Goal: Information Seeking & Learning: Learn about a topic

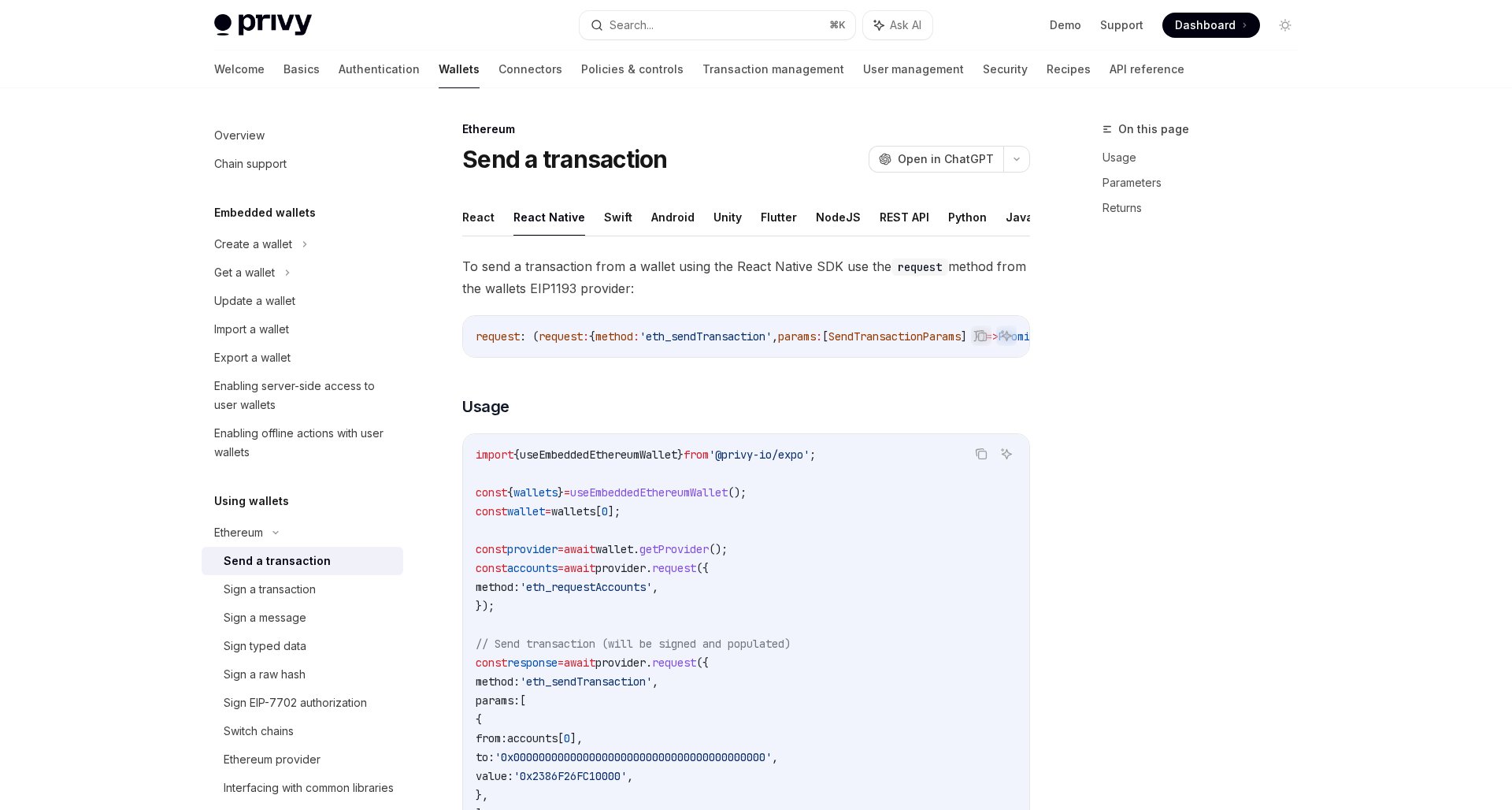
scroll to position [122, 0]
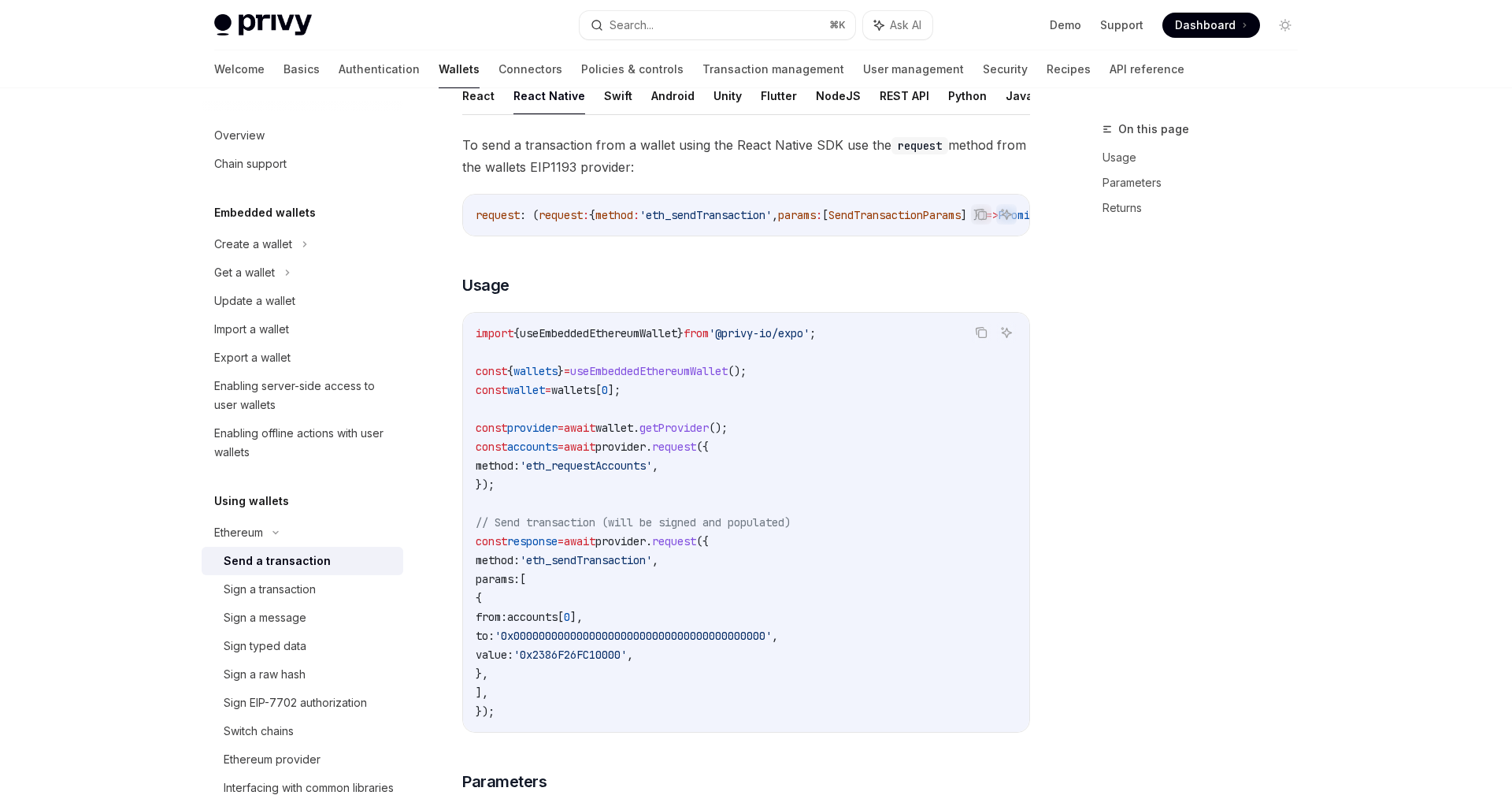
click at [844, 440] on code "import { useEmbeddedEthereumWallet } from '@privy-io/expo' ; const { wallets } …" at bounding box center [746, 523] width 541 height 397
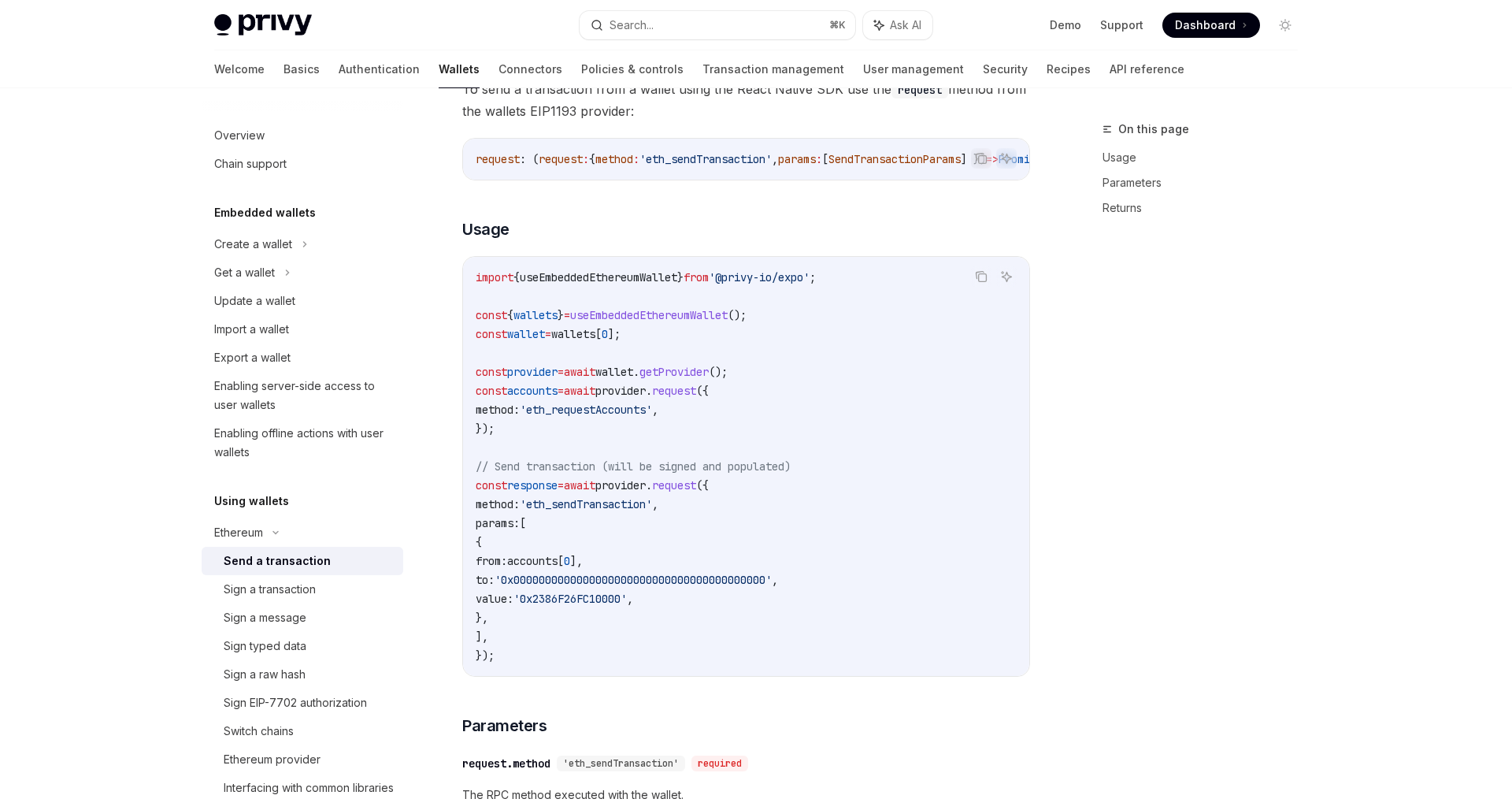
scroll to position [219, 0]
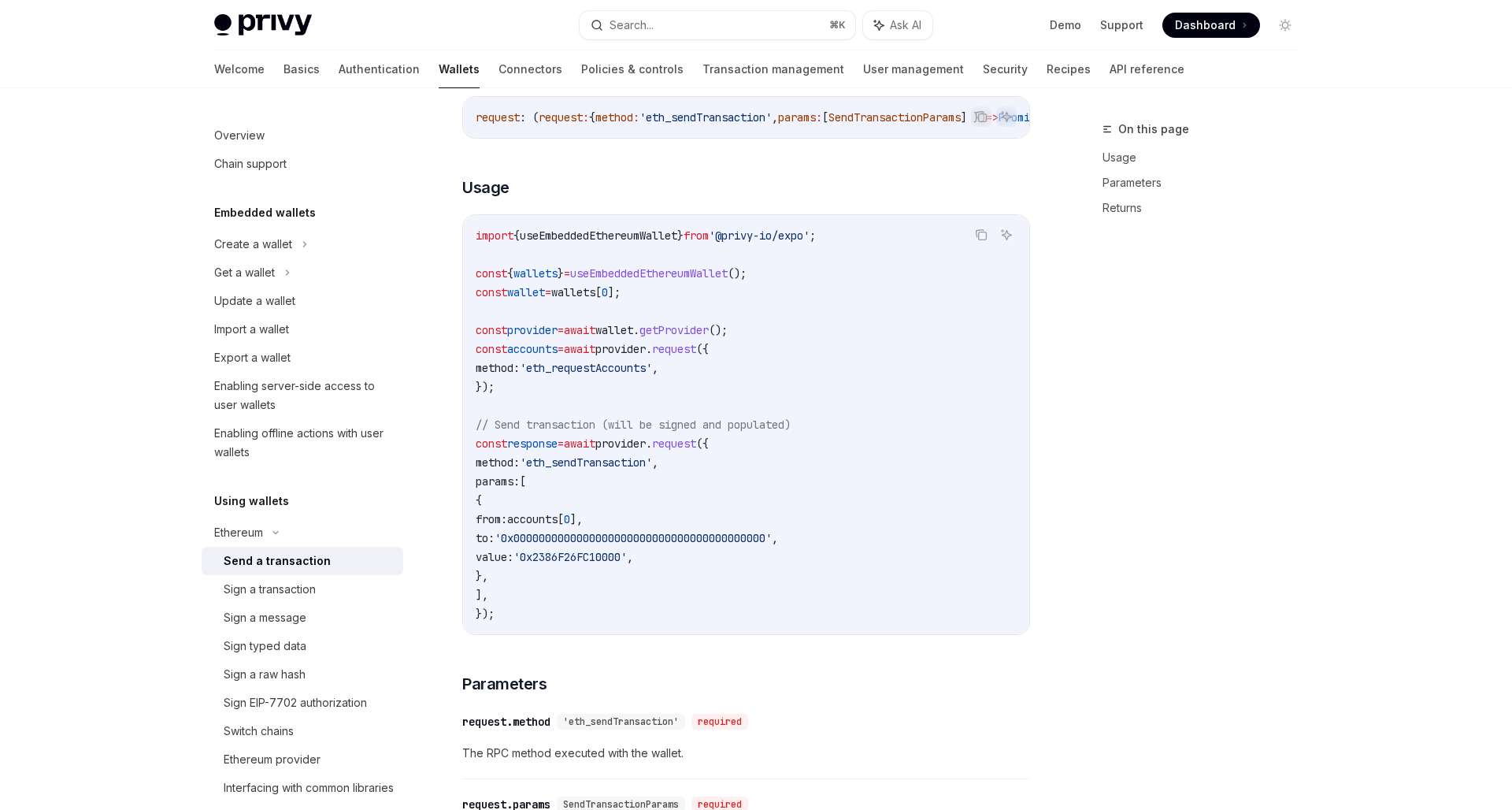
click at [850, 450] on code "import { useEmbeddedEthereumWallet } from '@privy-io/expo' ; const { wallets } …" at bounding box center [746, 425] width 541 height 397
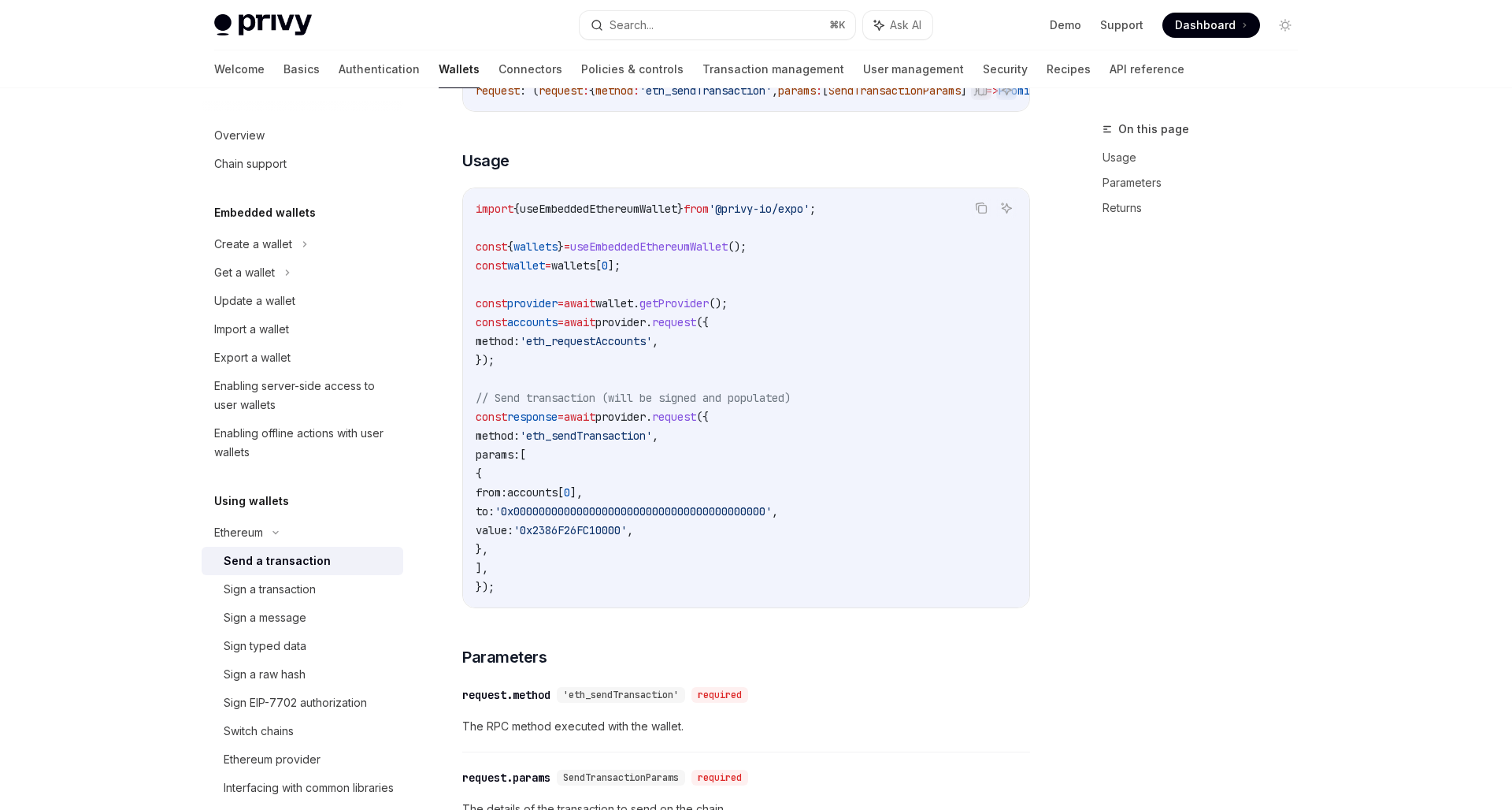
scroll to position [252, 0]
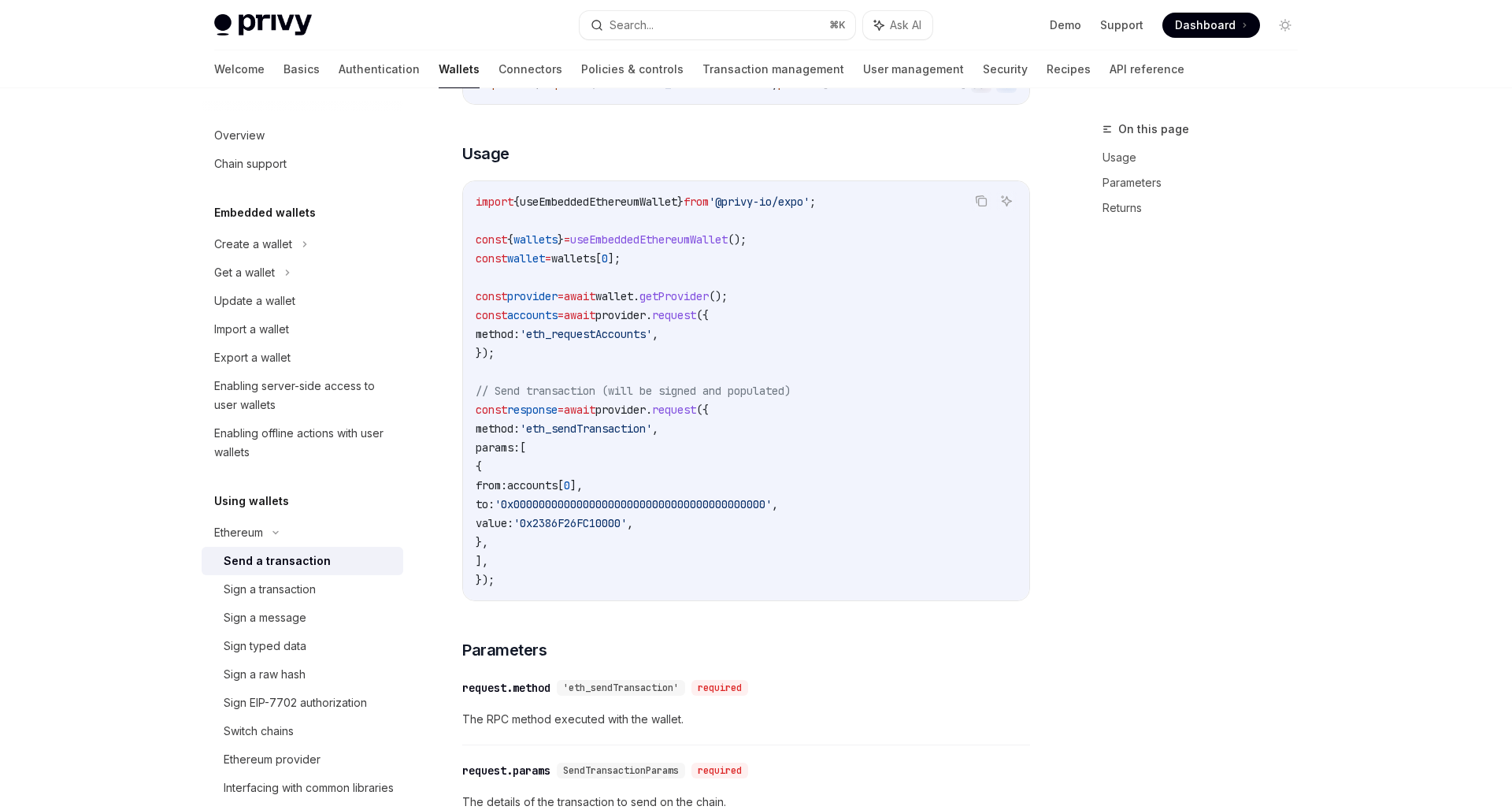
click at [289, 558] on div "Send a transaction" at bounding box center [278, 560] width 107 height 19
click at [270, 582] on div "Sign a transaction" at bounding box center [270, 590] width 92 height 19
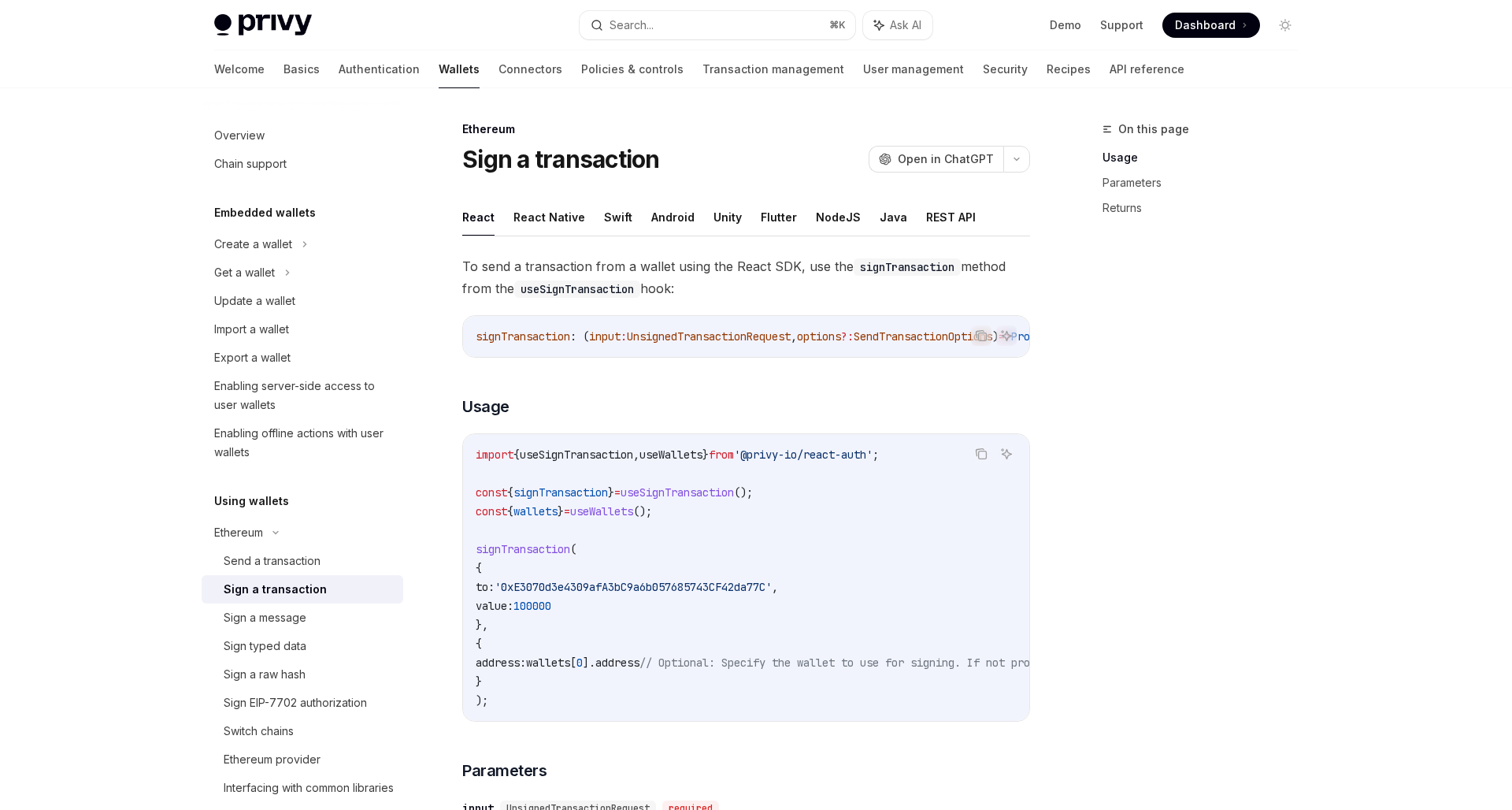
click at [540, 217] on button "React Native" at bounding box center [549, 217] width 72 height 37
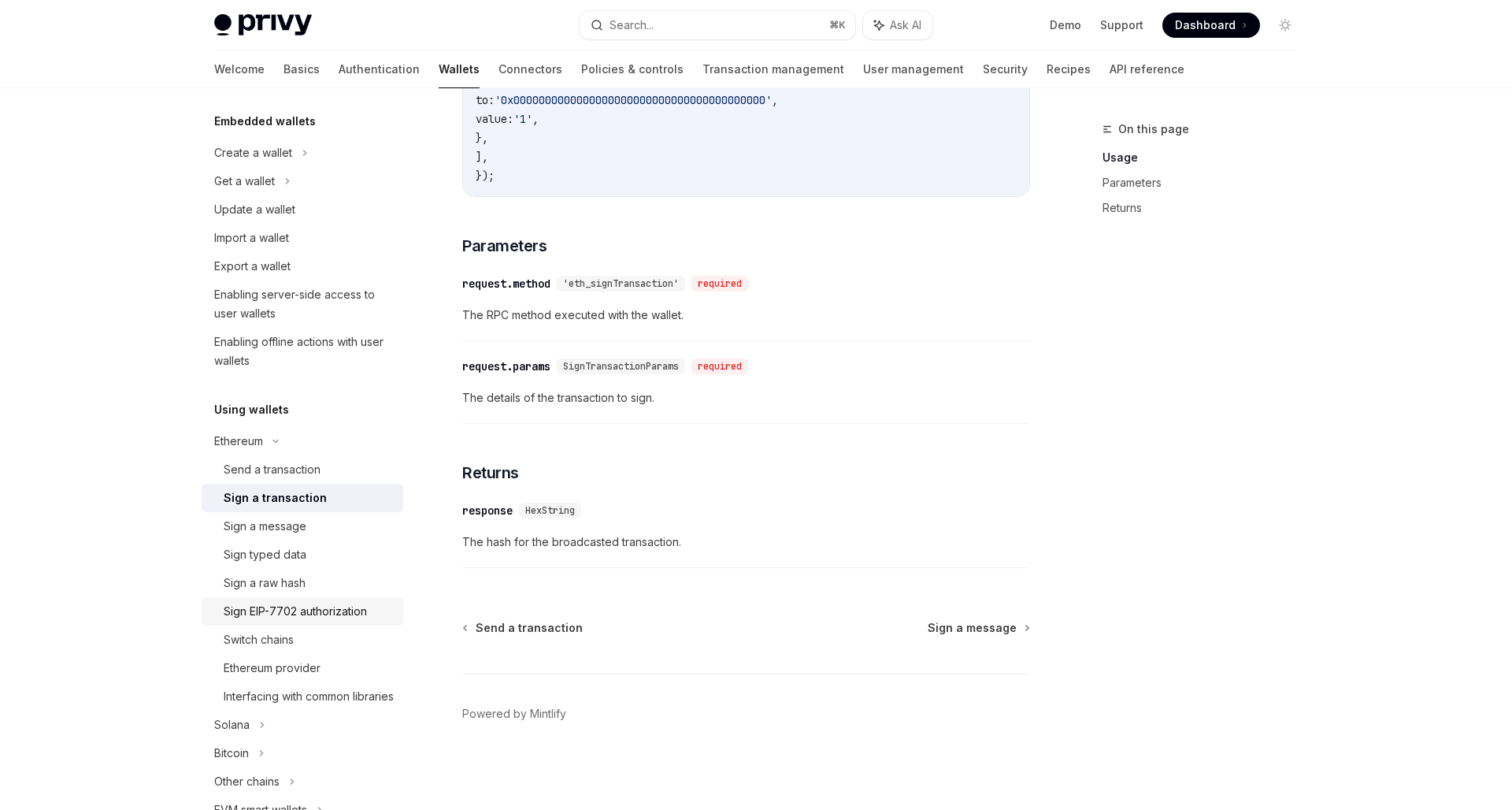
scroll to position [113, 0]
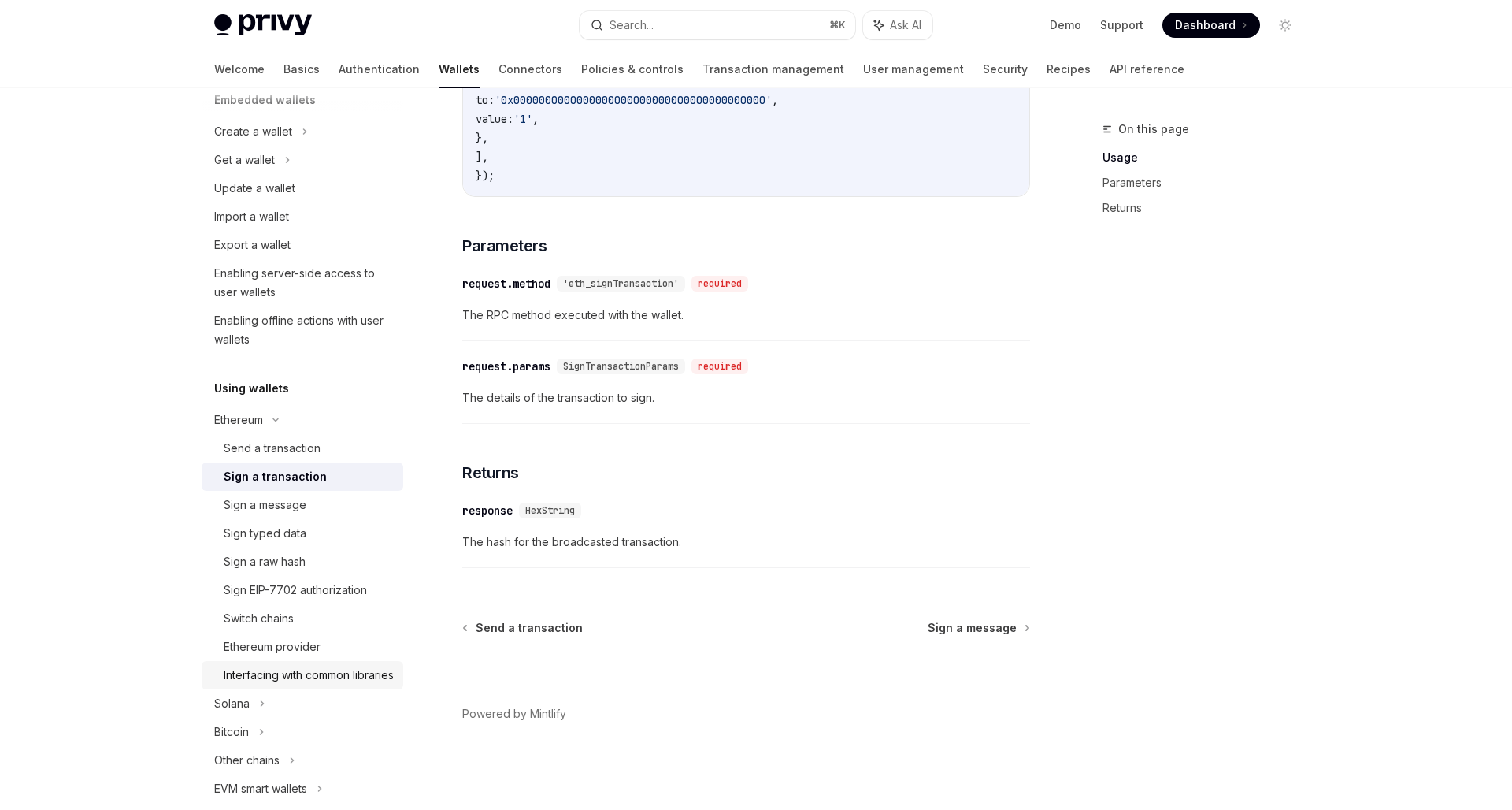
click at [299, 685] on div "Interfacing with common libraries" at bounding box center [309, 675] width 170 height 19
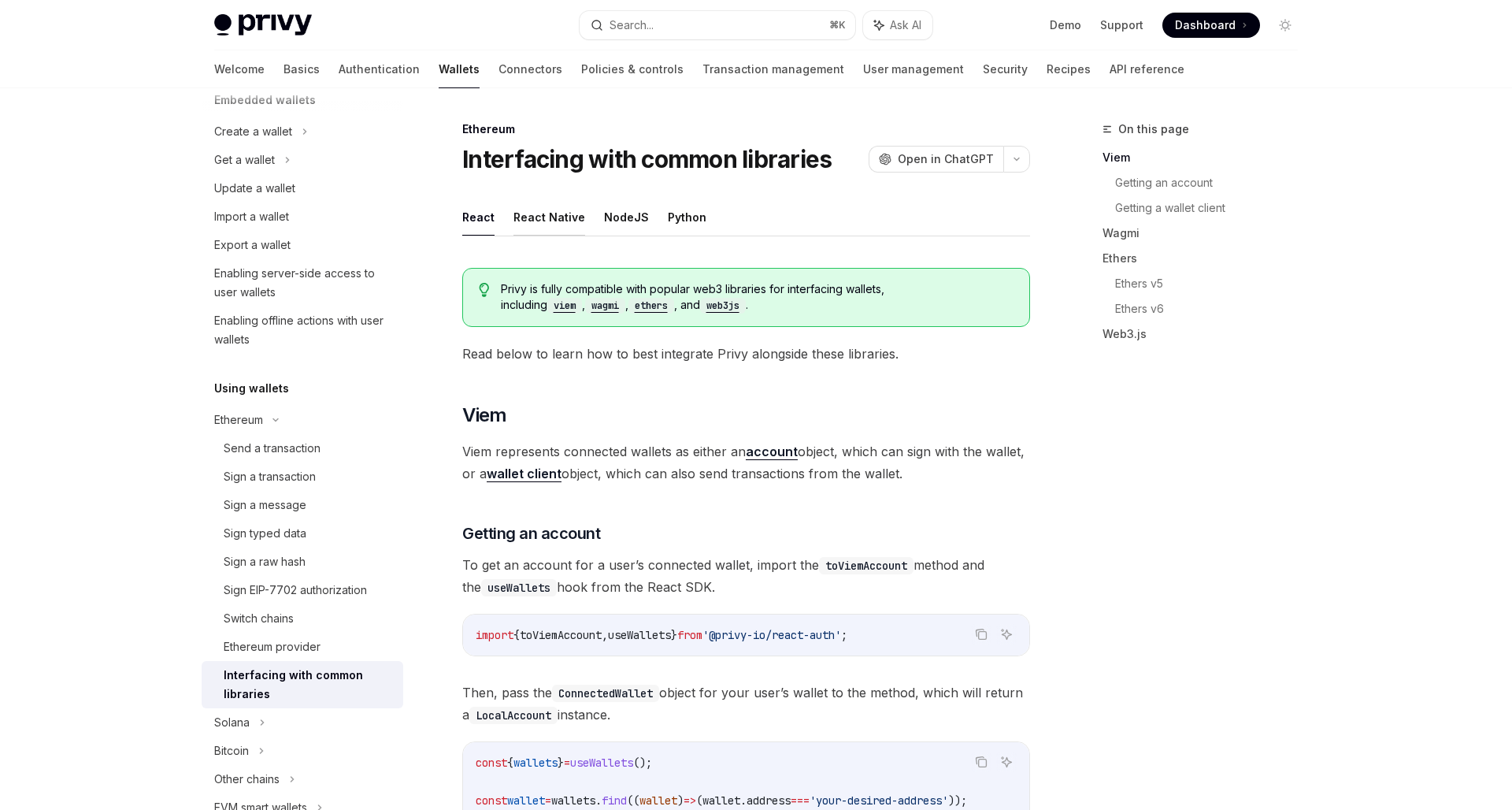
click at [538, 226] on button "React Native" at bounding box center [549, 217] width 72 height 37
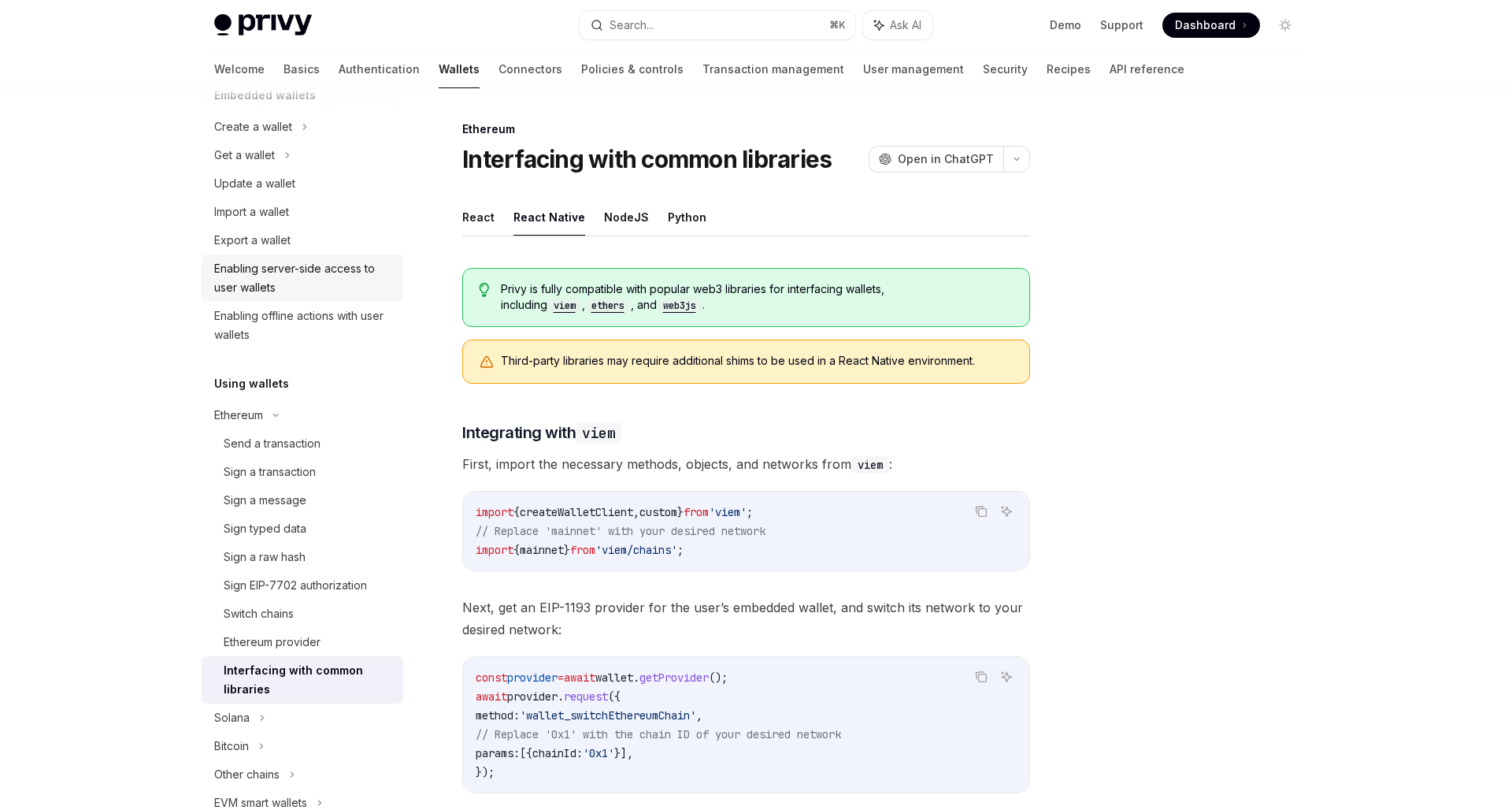
scroll to position [303, 0]
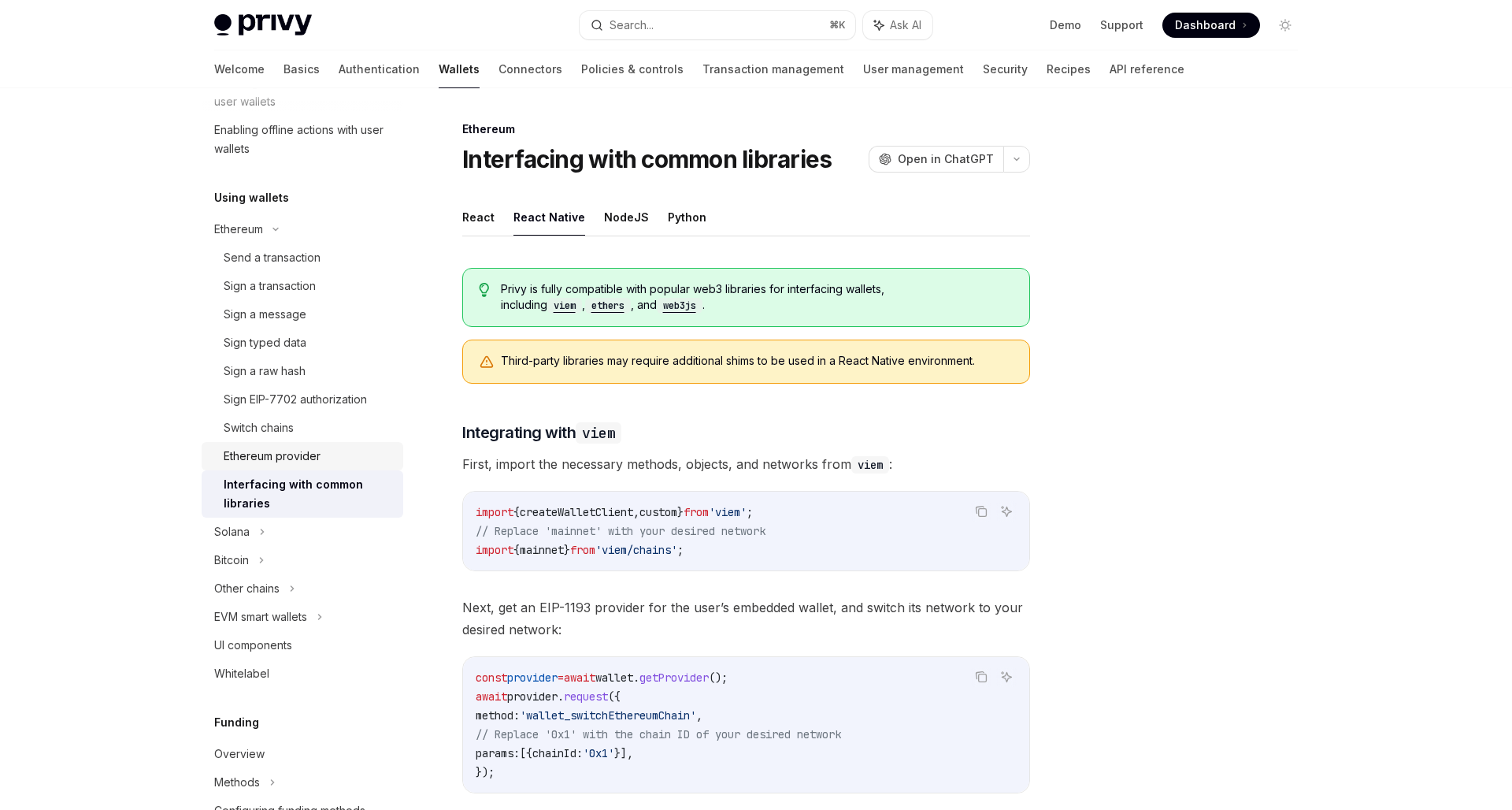
click at [307, 450] on div "Ethereum provider" at bounding box center [272, 456] width 97 height 19
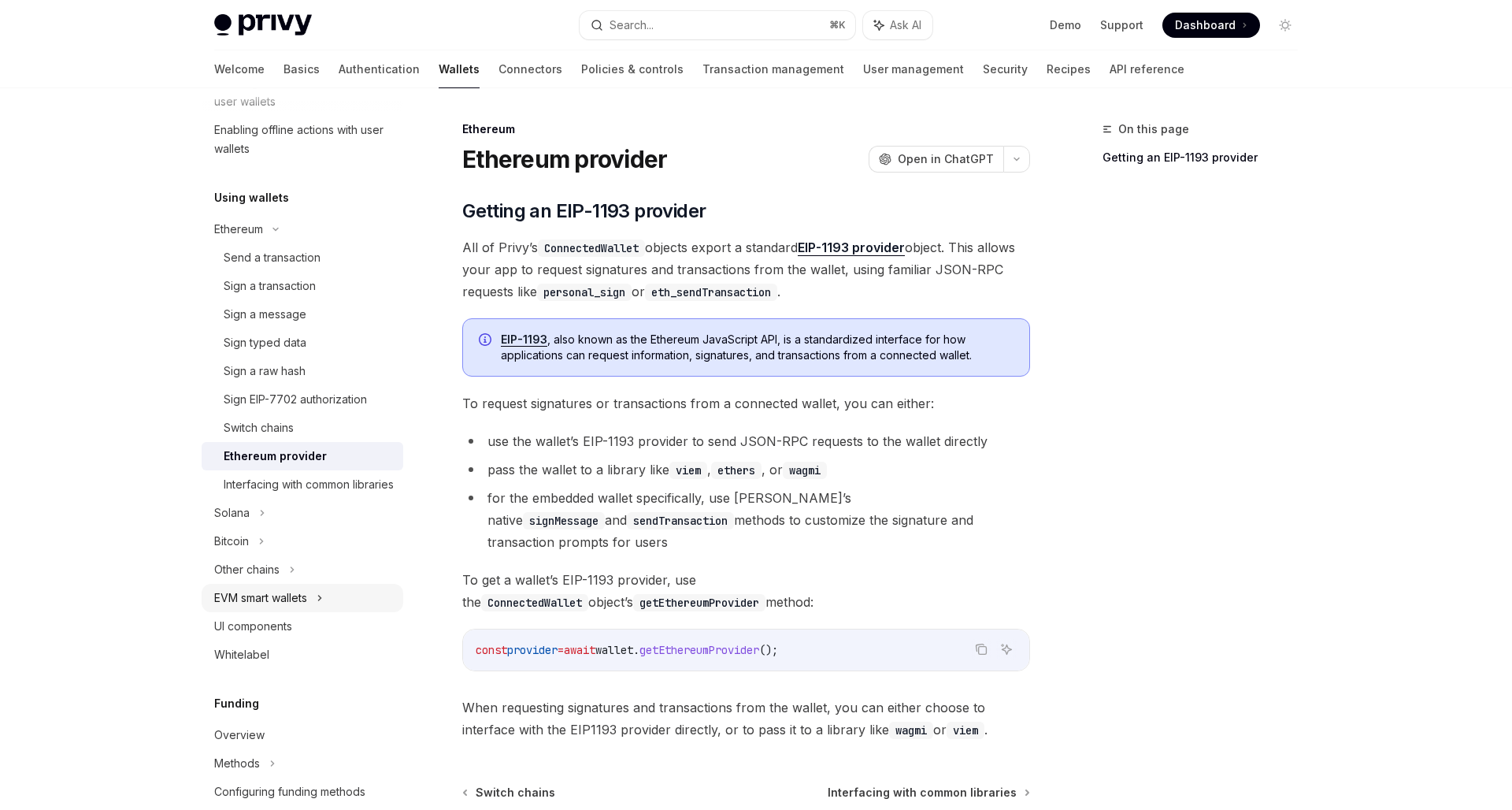
click at [292, 608] on div "EVM smart wallets" at bounding box center [261, 598] width 93 height 19
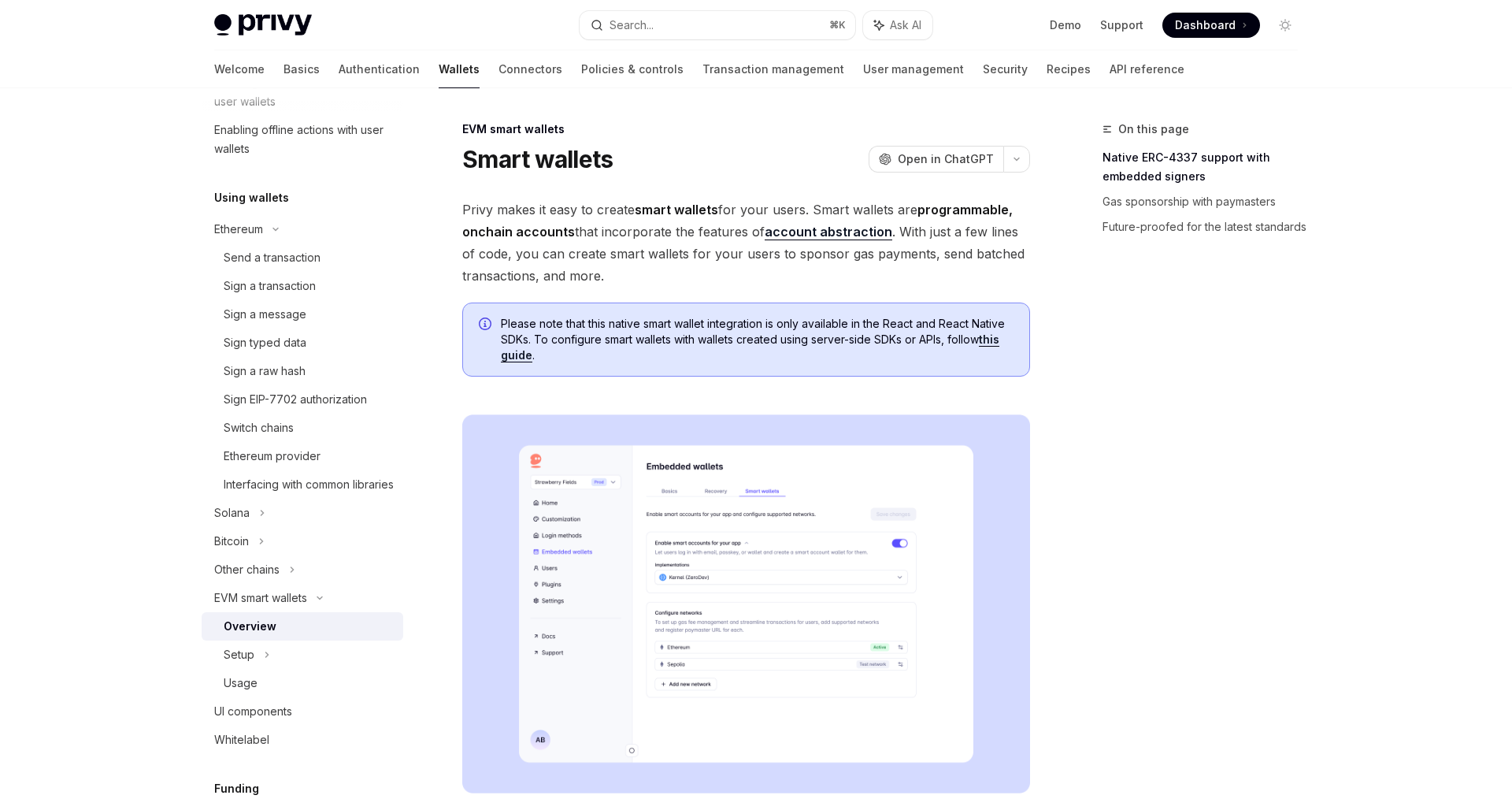
click at [1143, 546] on div "On this page Native ERC-4337 support with embedded signers Gas sponsorship with…" at bounding box center [1191, 464] width 239 height 690
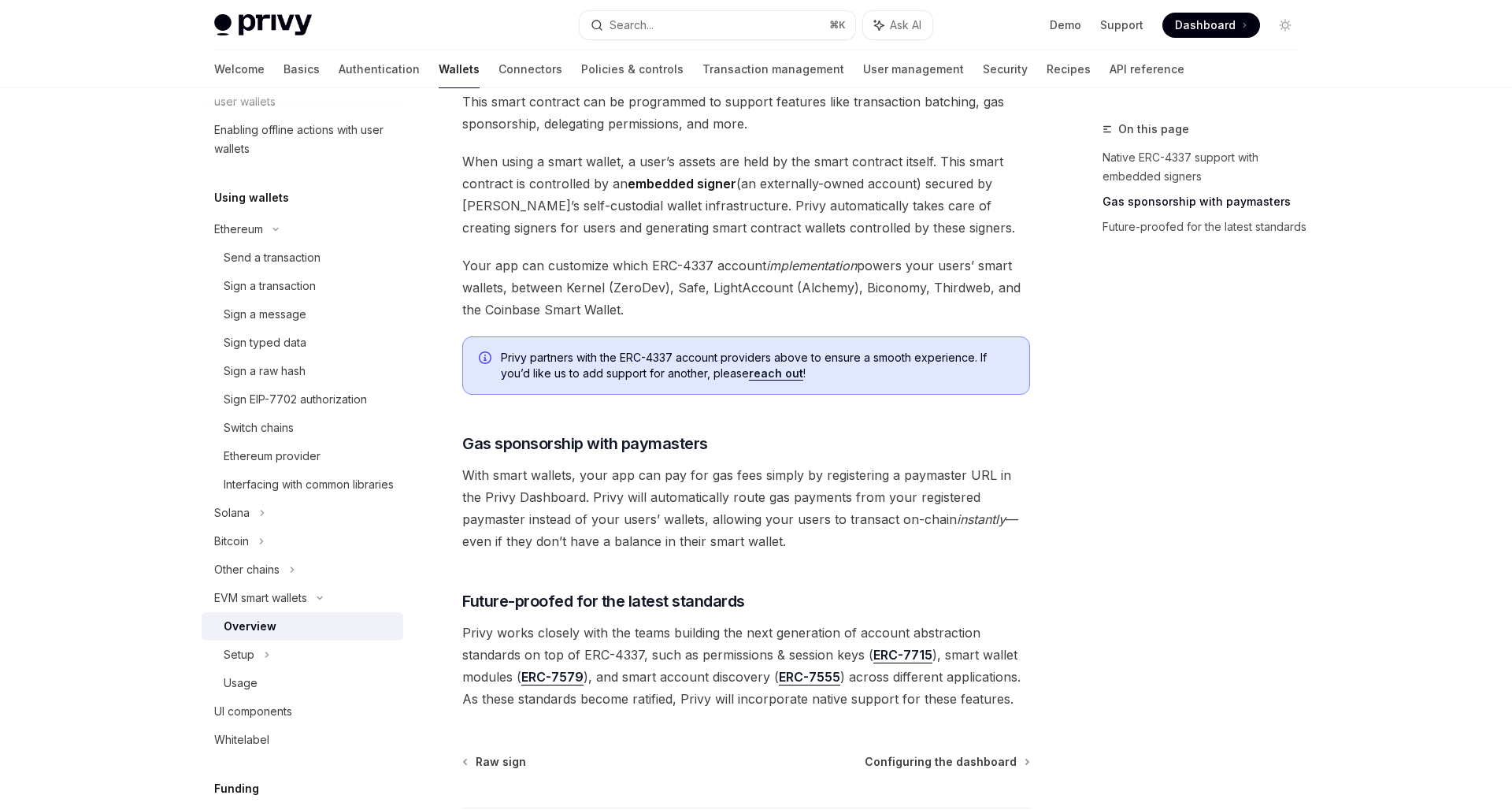
scroll to position [995, 0]
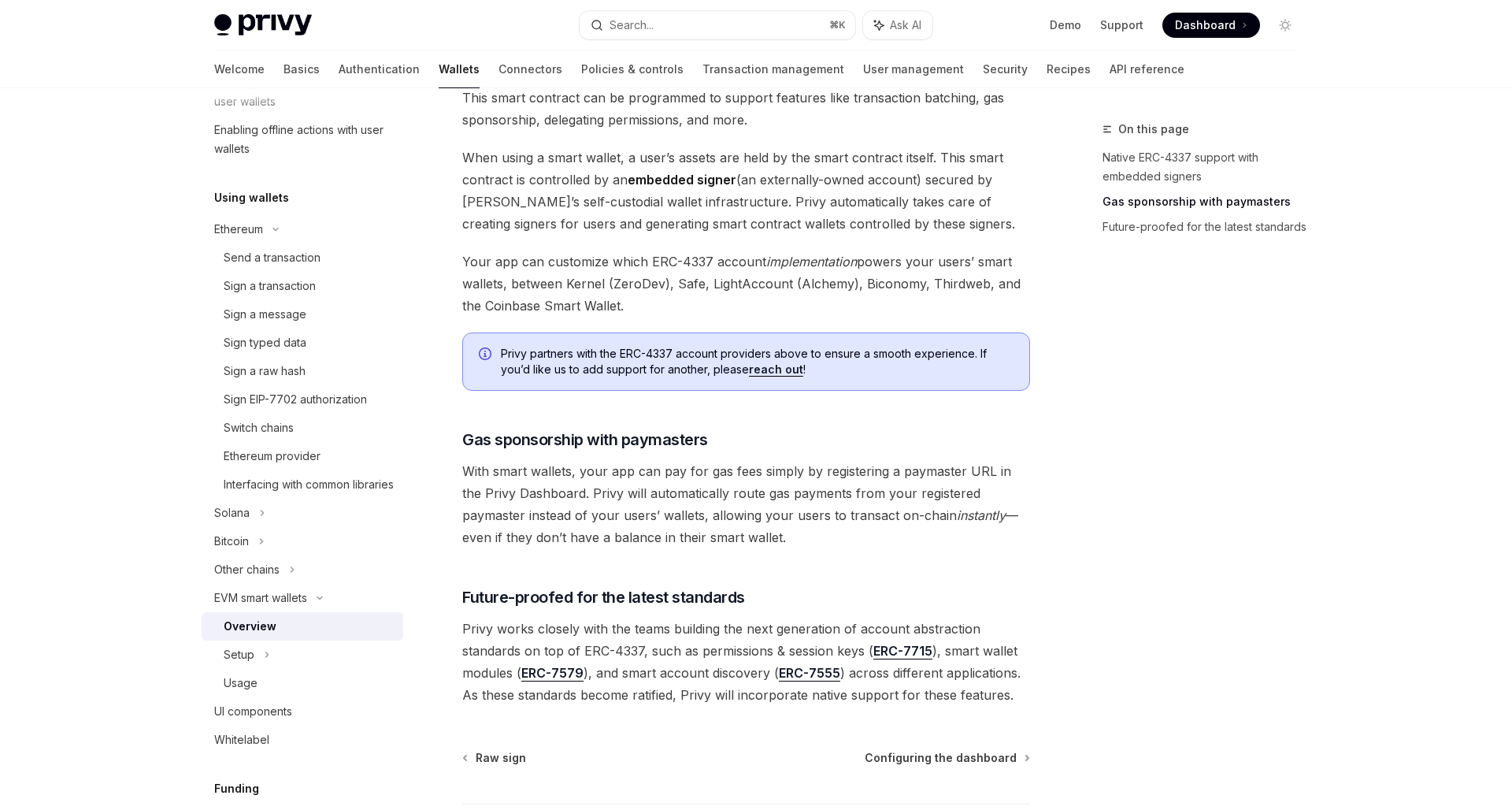
click at [623, 490] on span "With smart wallets, your app can pay for gas fees simply by registering a payma…" at bounding box center [746, 504] width 568 height 89
click at [257, 669] on div "Setup" at bounding box center [302, 655] width 201 height 28
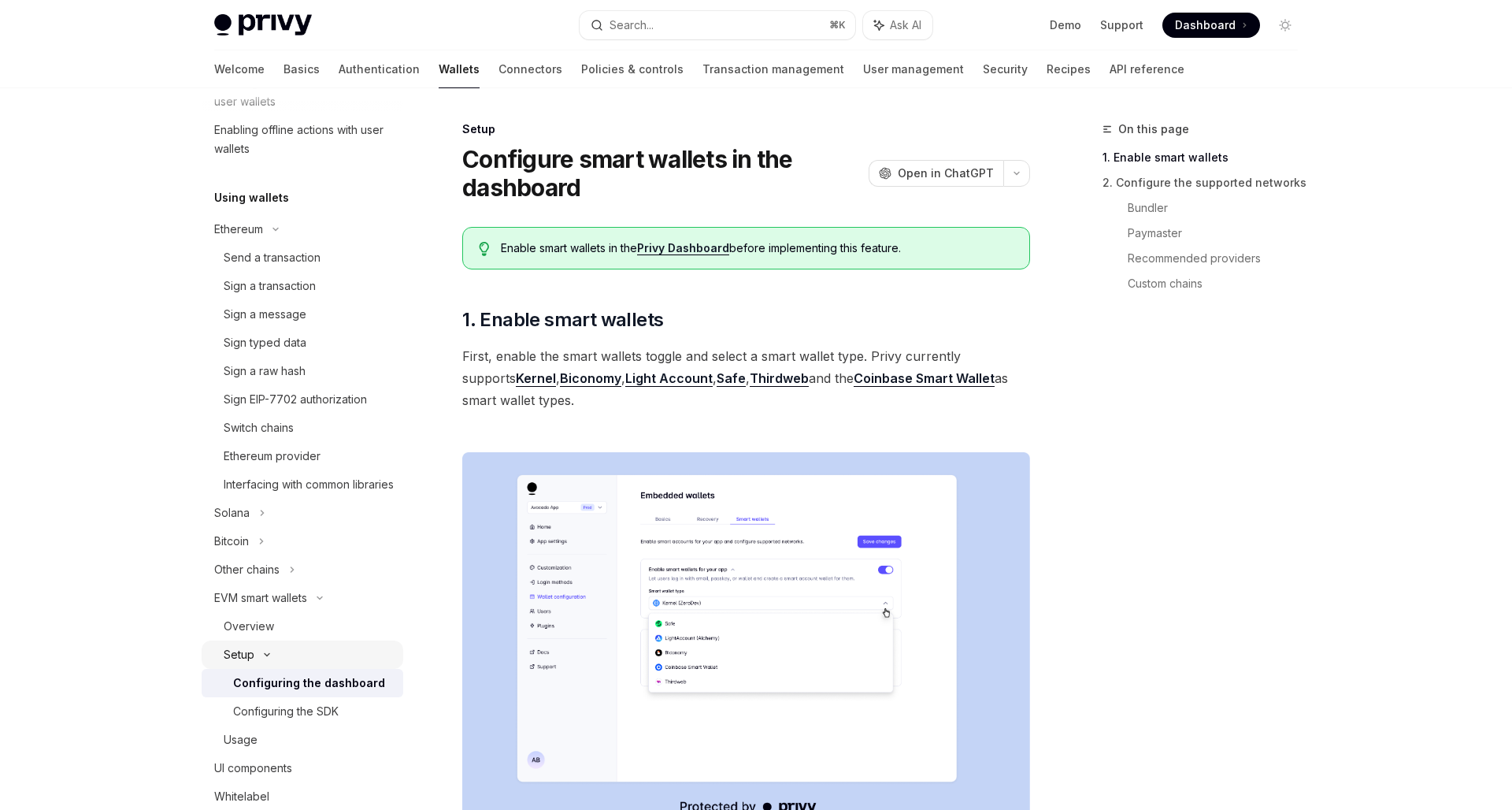
scroll to position [318, 0]
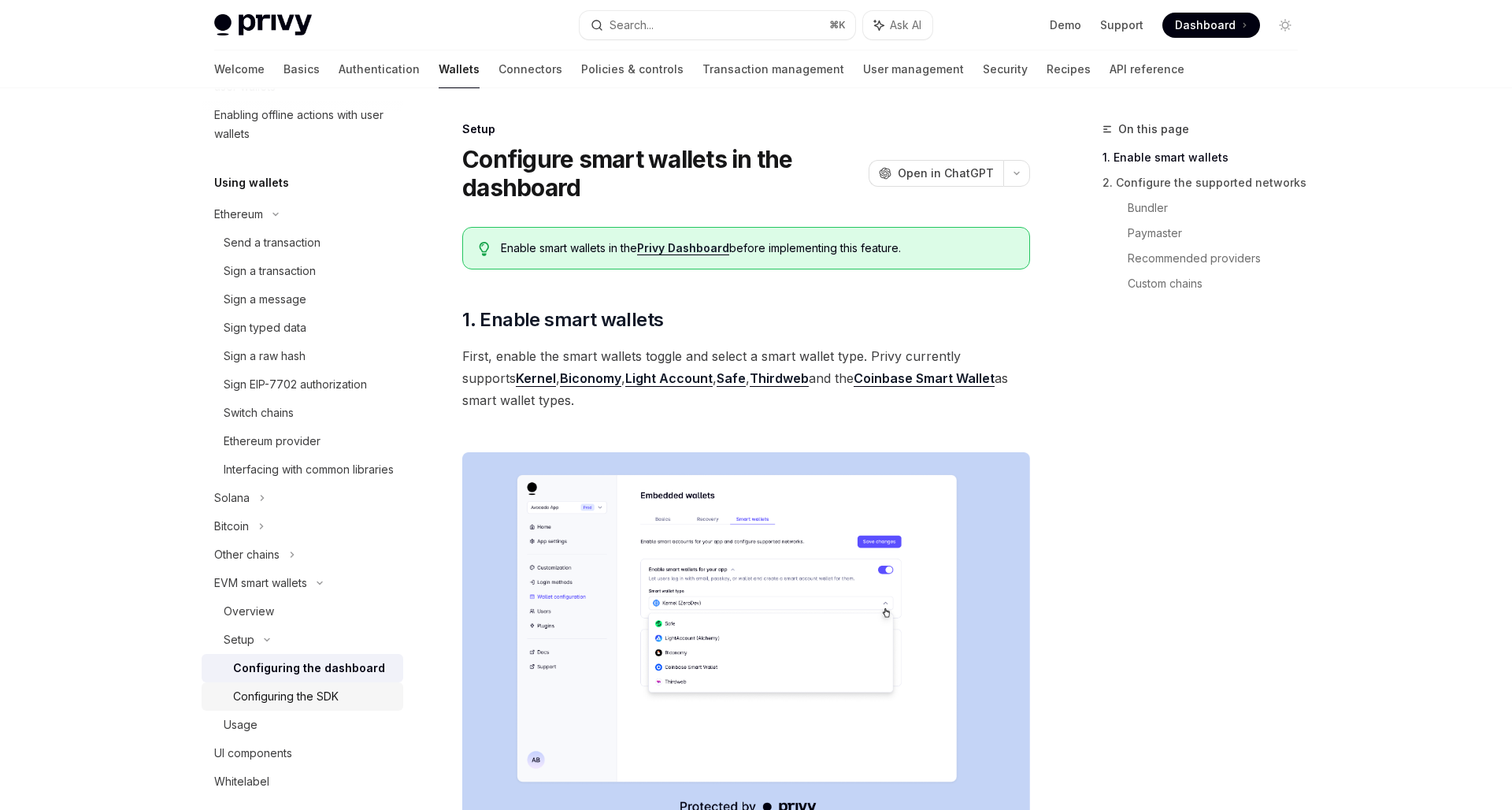
click at [319, 705] on div "Configuring the SDK" at bounding box center [286, 696] width 105 height 19
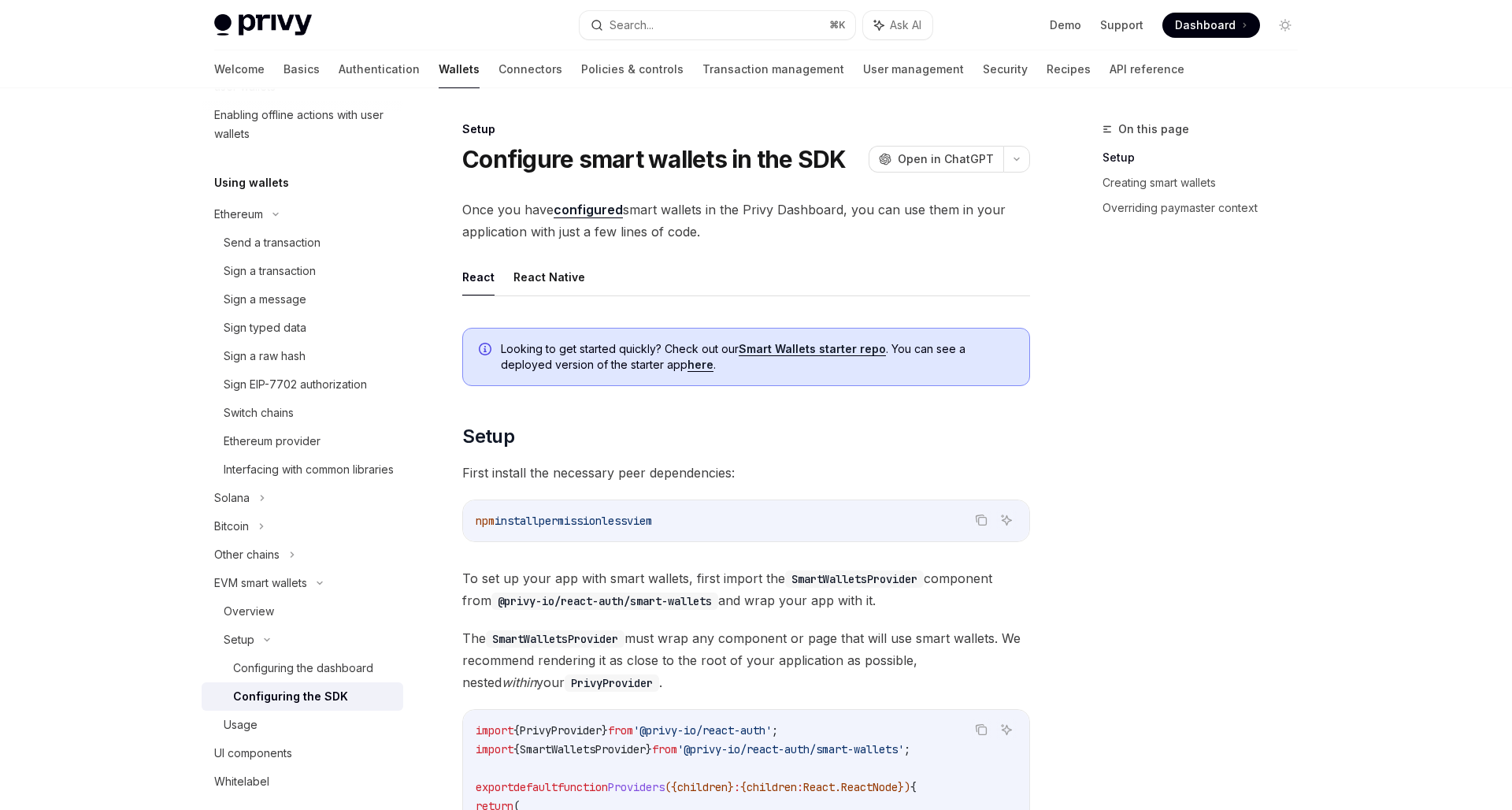
click at [545, 275] on button "React Native" at bounding box center [549, 276] width 72 height 37
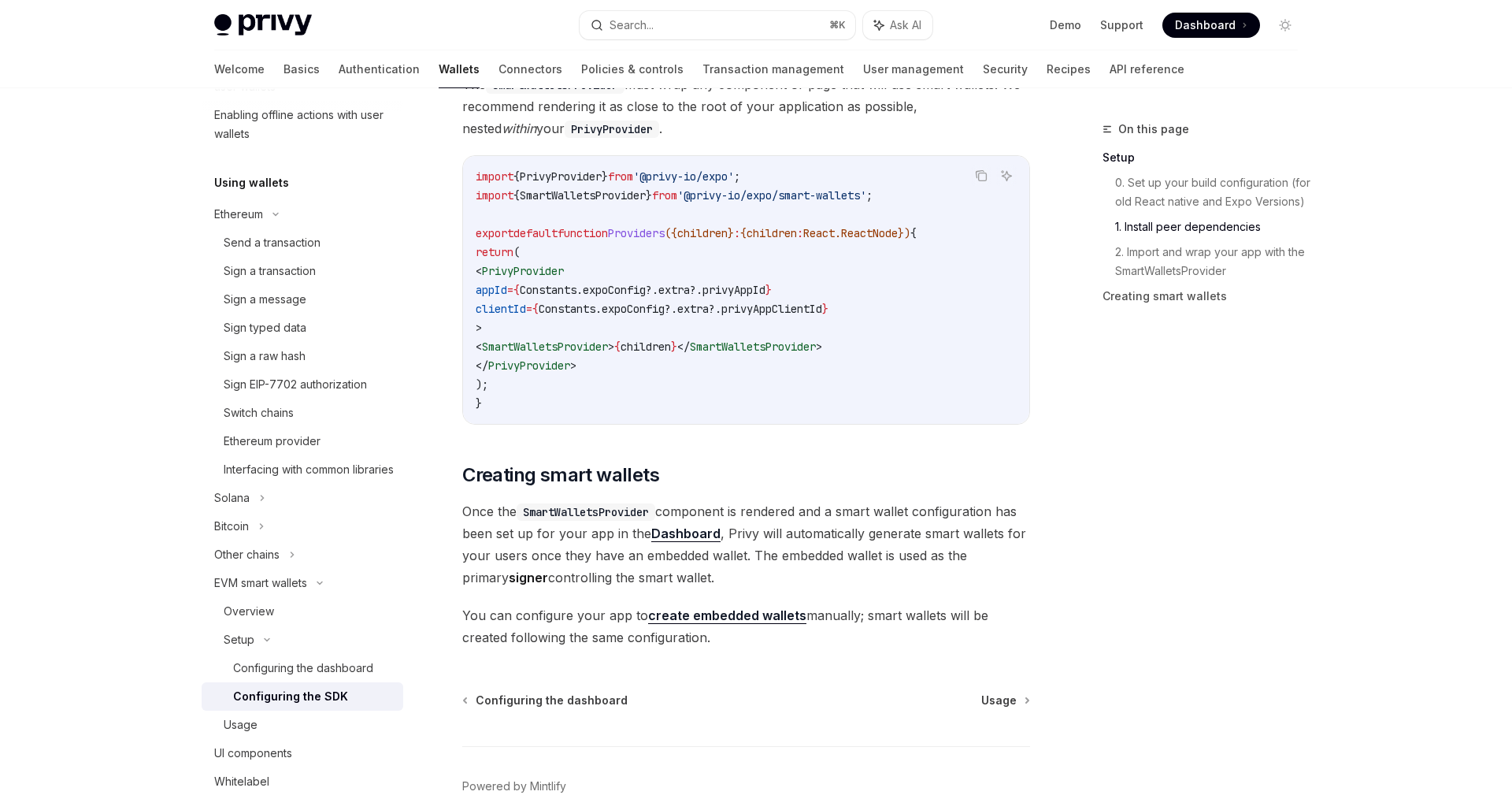
scroll to position [1240, 0]
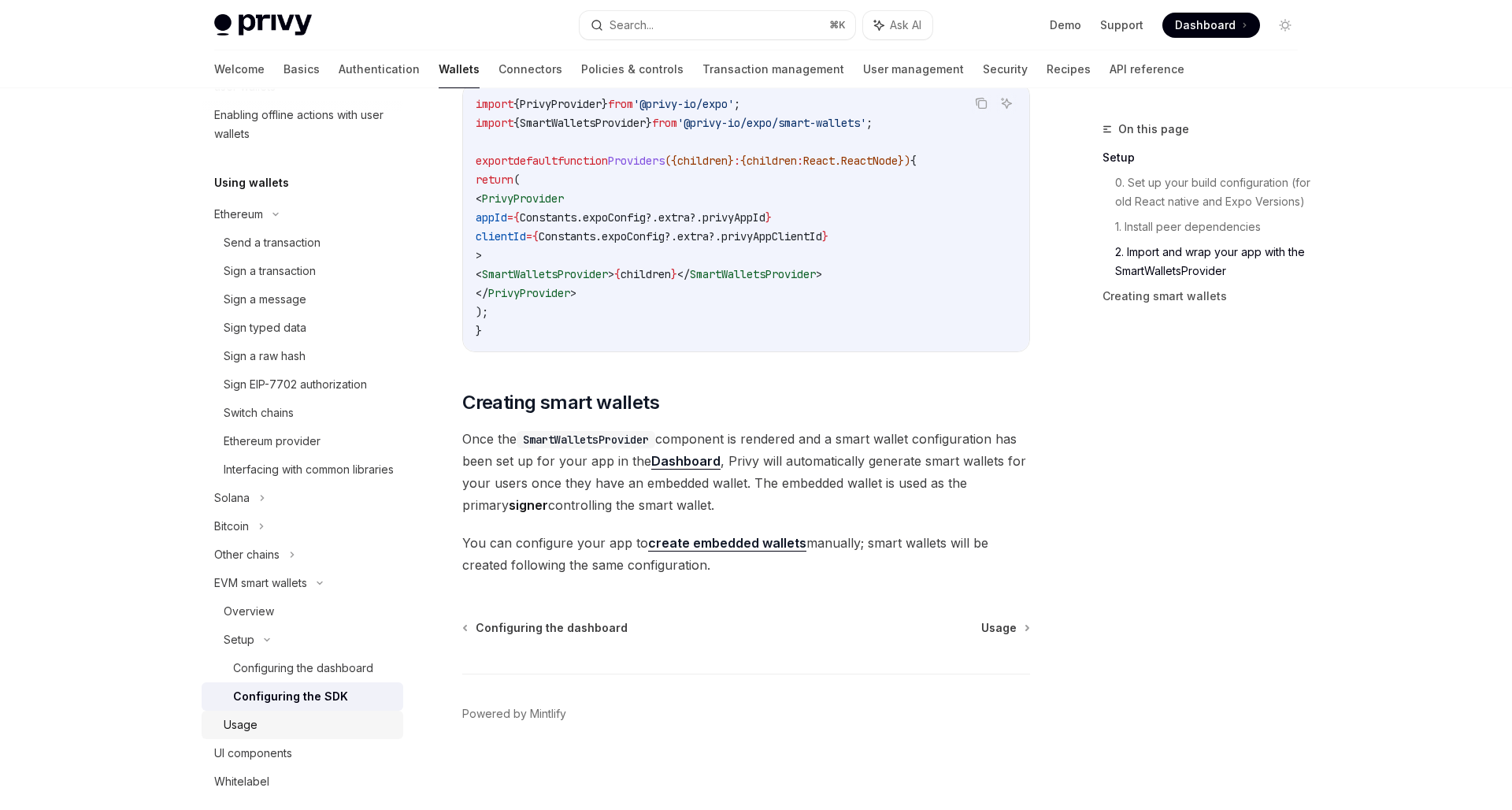
click at [245, 735] on div "Usage" at bounding box center [241, 724] width 34 height 19
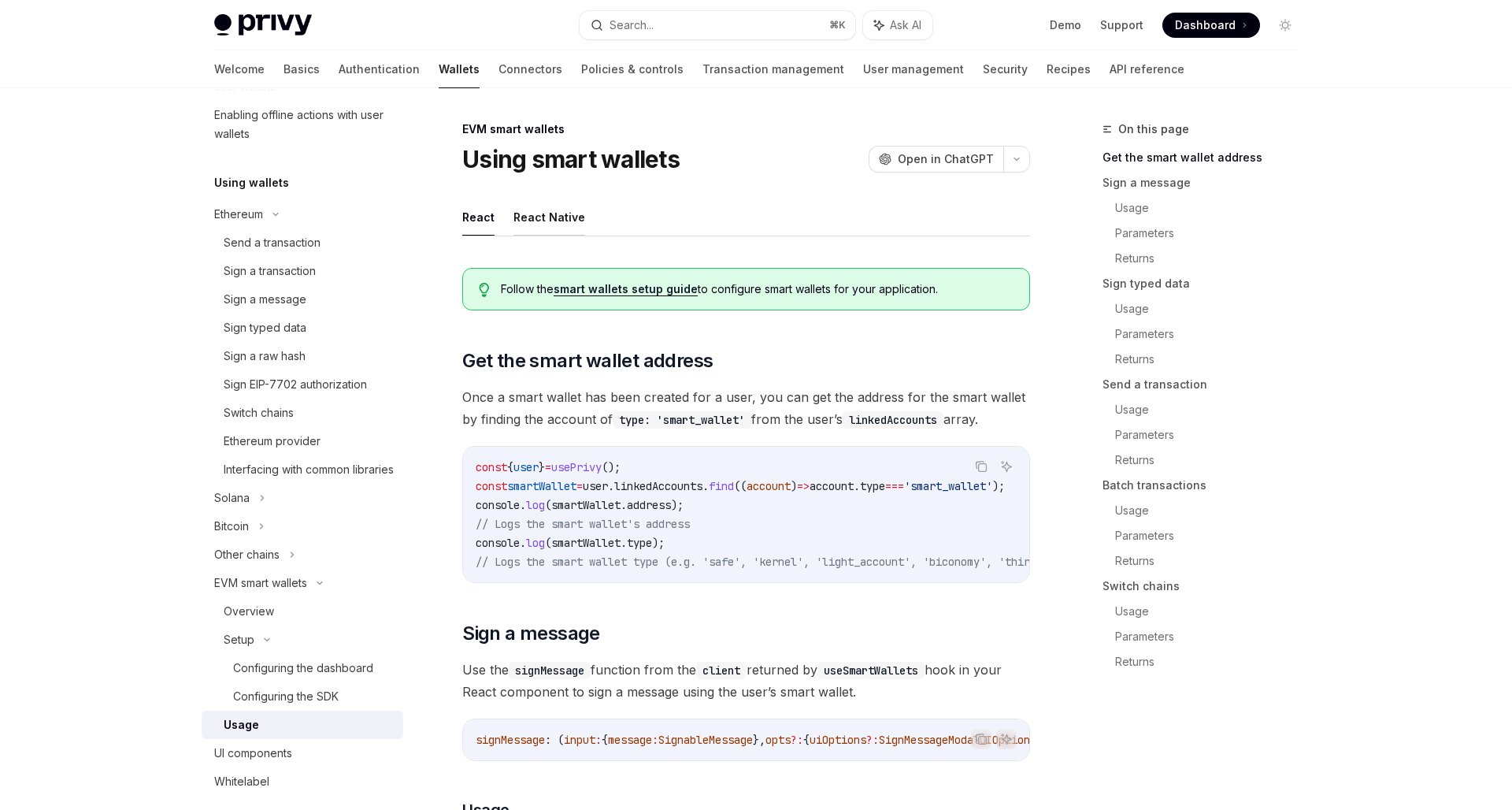
click at [563, 231] on button "React Native" at bounding box center [549, 217] width 72 height 37
type textarea "*"
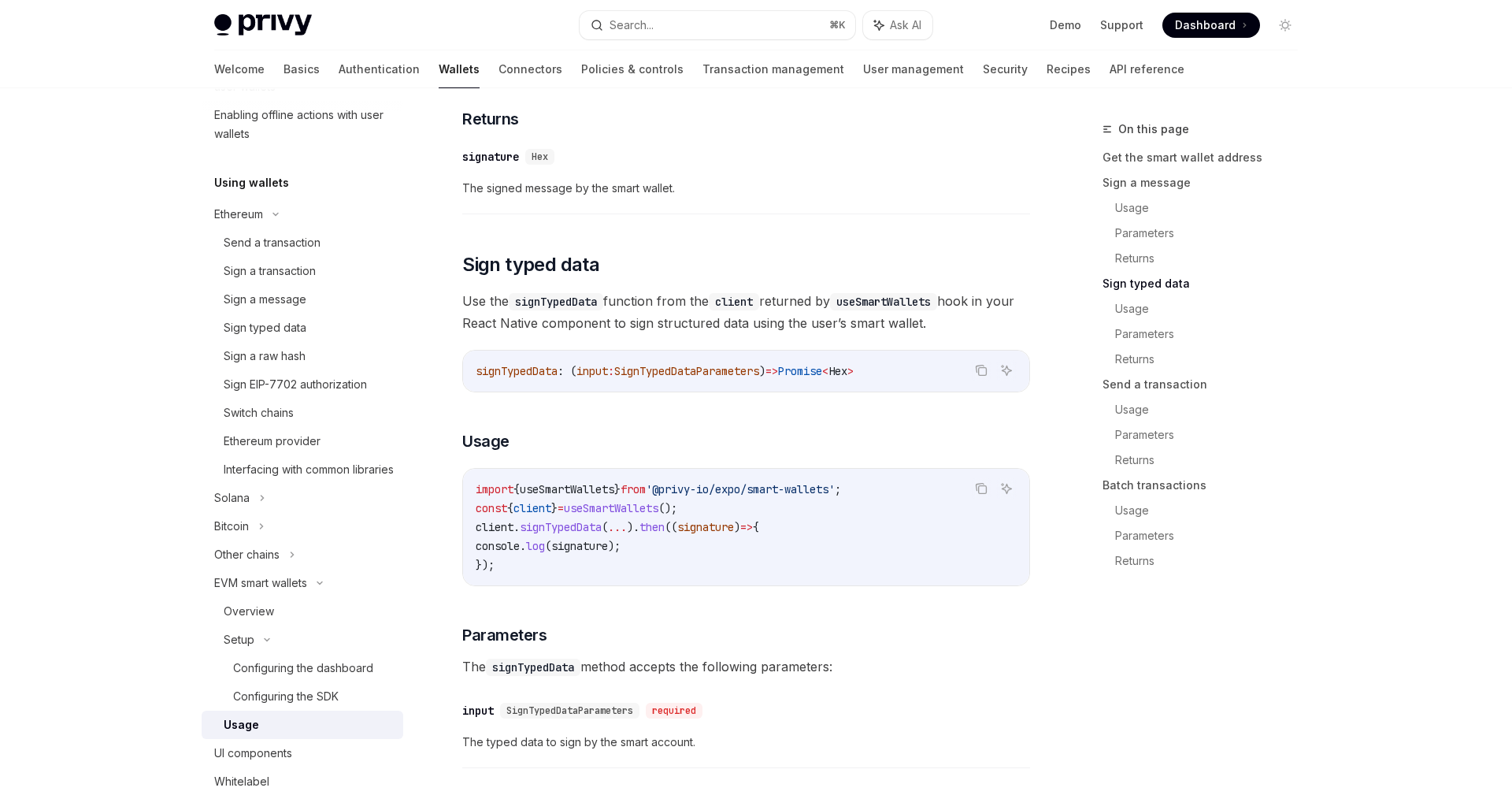
scroll to position [1354, 0]
